Goal: Information Seeking & Learning: Learn about a topic

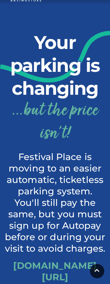
scroll to position [13, 0]
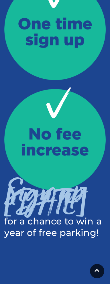
scroll to position [410, 0]
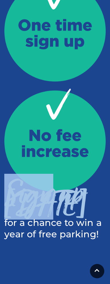
click at [18, 211] on h3 "Sign up [DATE]" at bounding box center [54, 201] width 101 height 19
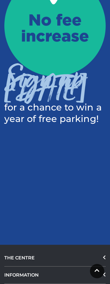
scroll to position [529, 0]
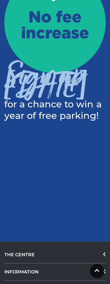
click at [66, 93] on h3 "Sign up [DATE]" at bounding box center [54, 82] width 101 height 19
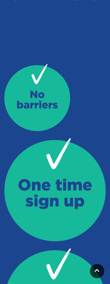
scroll to position [244, 0]
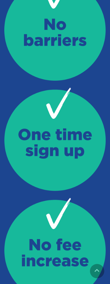
scroll to position [359, 0]
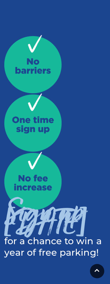
scroll to position [268, 0]
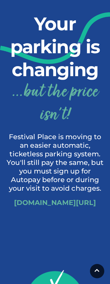
scroll to position [35, 0]
